Goal: Transaction & Acquisition: Purchase product/service

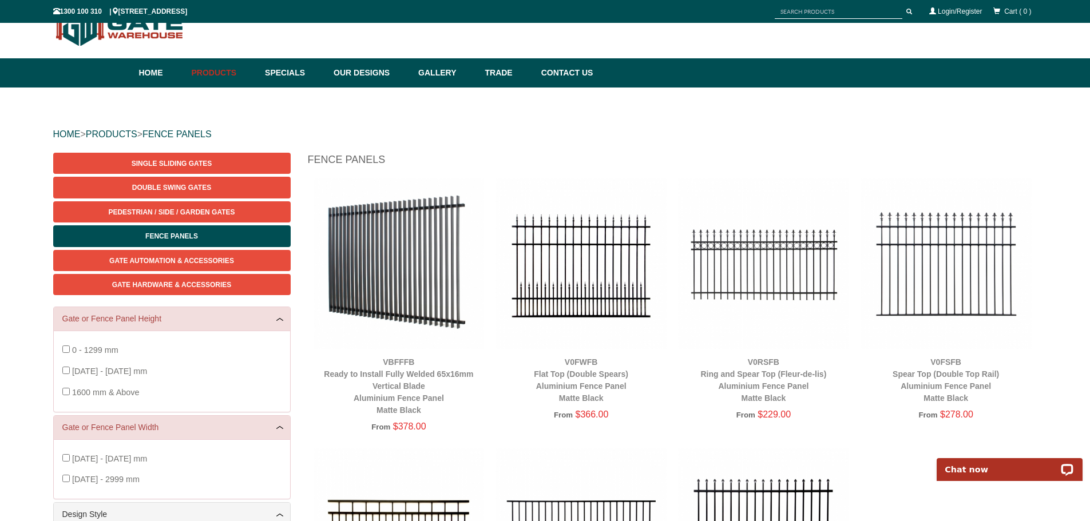
click at [15, 249] on div "HOME > PRODUCTS > FENCE PANELS Single Sliding Gates Double Swing Gates Pedestri…" at bounding box center [545, 459] width 1090 height 743
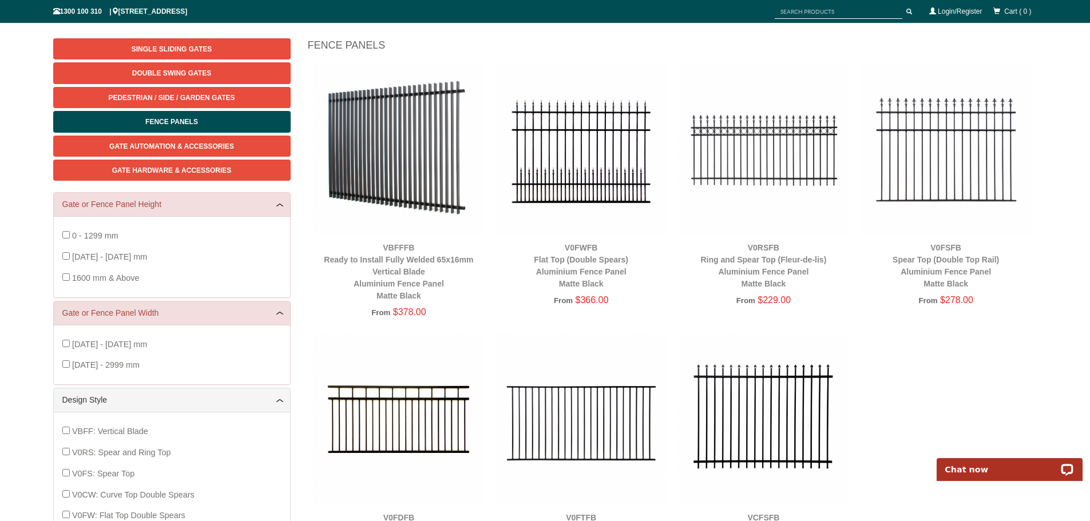
scroll to position [200, 0]
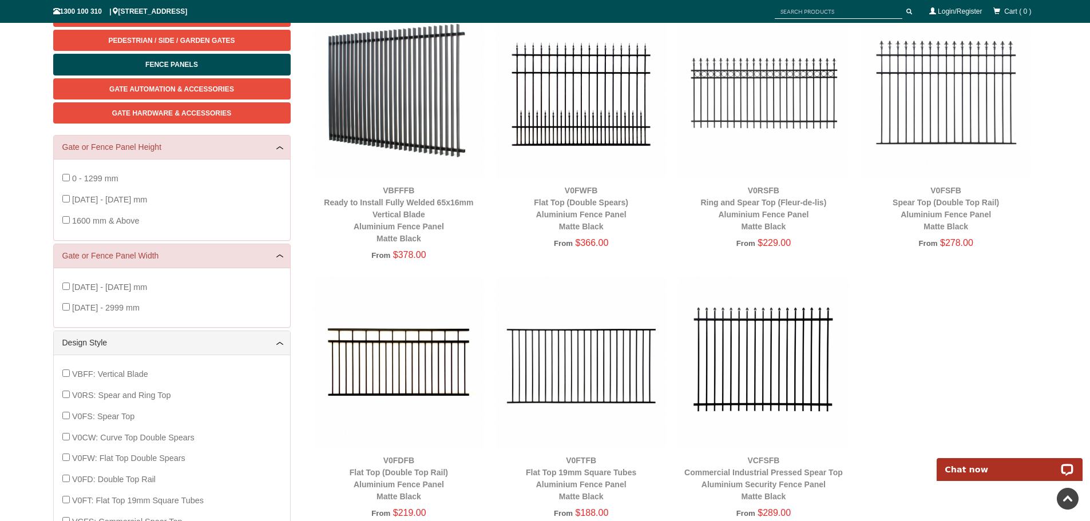
click at [950, 92] on img at bounding box center [945, 92] width 171 height 171
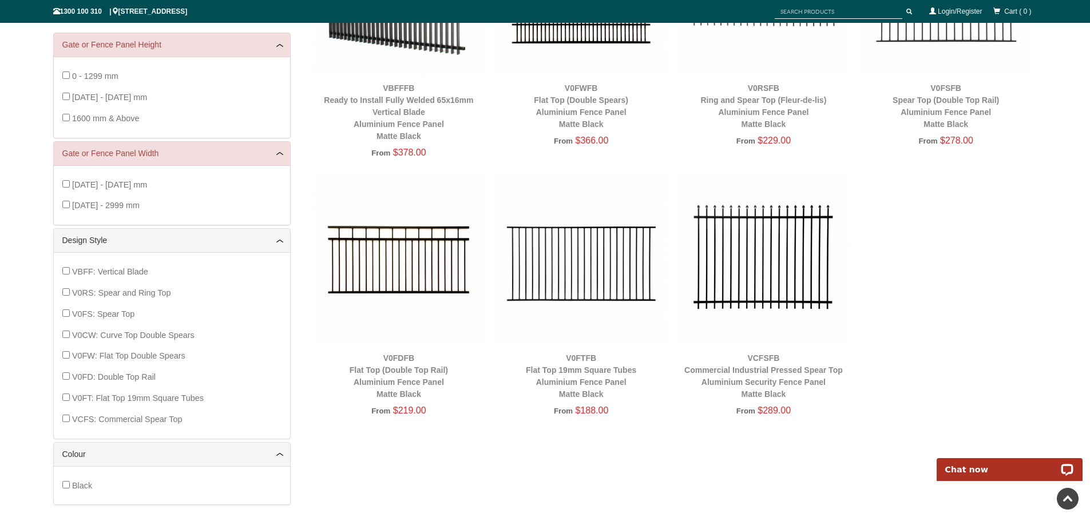
scroll to position [601, 0]
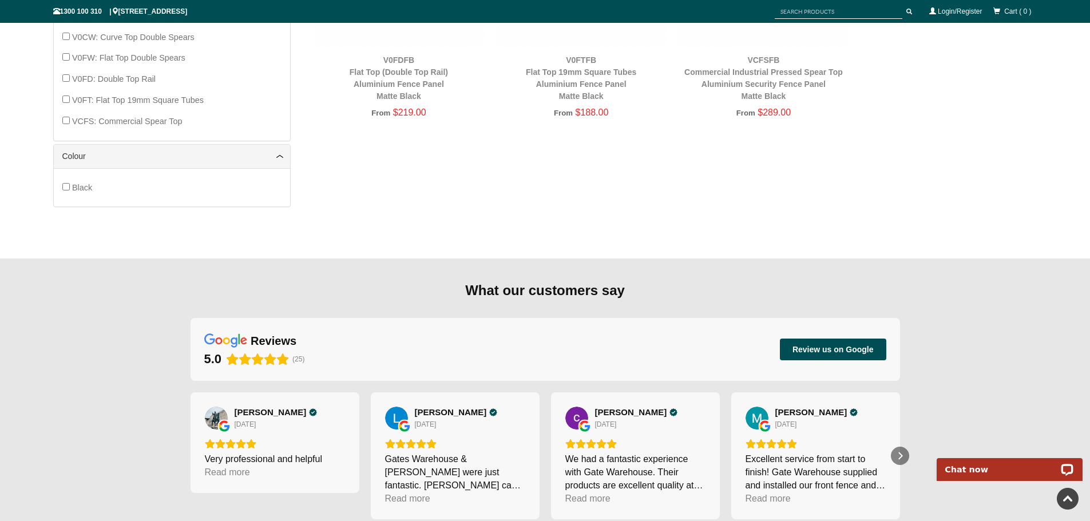
click at [96, 332] on div "What our customers say reviews 5.0 (25) Review us on Google George XING 23 days…" at bounding box center [545, 408] width 1090 height 299
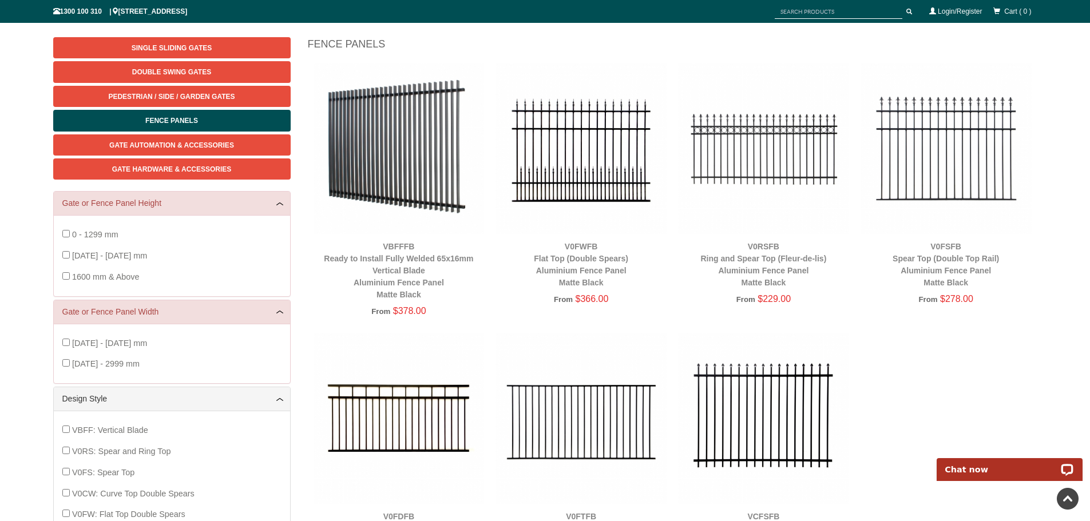
scroll to position [29, 0]
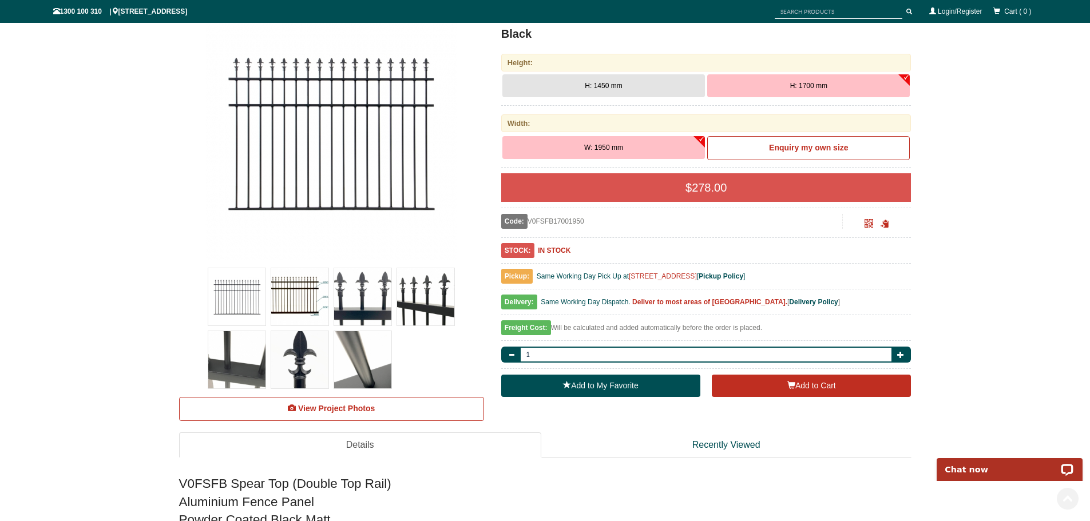
scroll to position [343, 0]
